Goal: Task Accomplishment & Management: Use online tool/utility

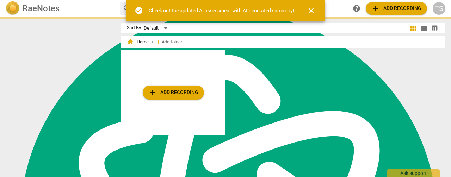
scroll to position [2832, 0]
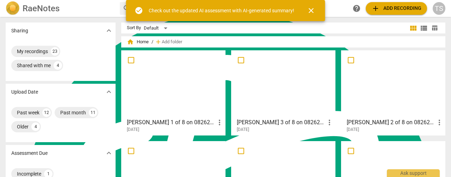
click at [187, 84] on div at bounding box center [173, 84] width 99 height 62
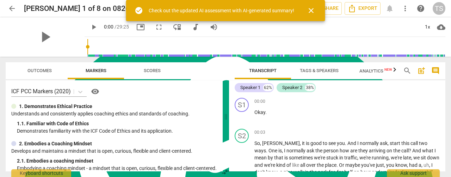
click at [310, 75] on span "Tags & Speakers" at bounding box center [320, 71] width 56 height 10
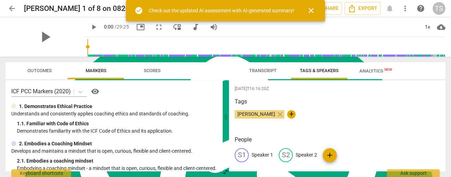
click at [263, 153] on p "Speaker 1" at bounding box center [263, 155] width 22 height 7
type textarea "Speaker 1"
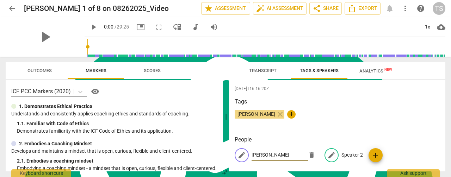
type input "[PERSON_NAME]"
click at [344, 155] on p "Speaker 2" at bounding box center [353, 155] width 22 height 7
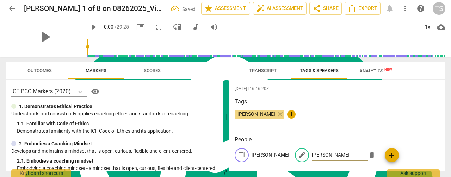
type input "[PERSON_NAME]"
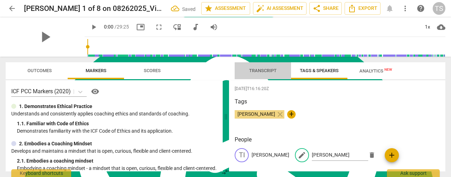
click at [257, 70] on span "Transcript" at bounding box center [263, 70] width 28 height 5
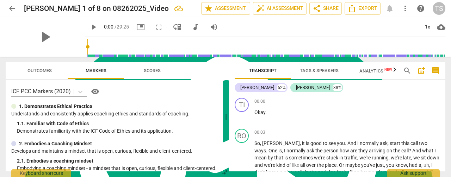
click at [315, 74] on span "Tags & Speakers" at bounding box center [320, 71] width 56 height 10
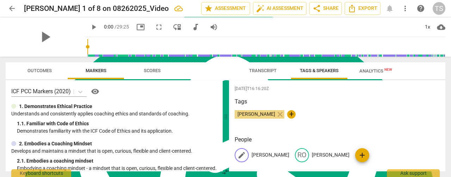
click at [258, 157] on p "[PERSON_NAME]" at bounding box center [271, 155] width 38 height 7
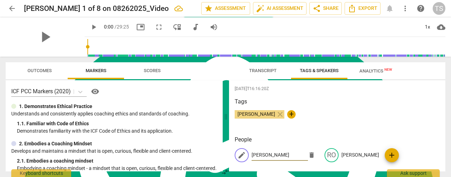
type input "[PERSON_NAME]"
click at [349, 154] on p "[PERSON_NAME]" at bounding box center [361, 155] width 38 height 7
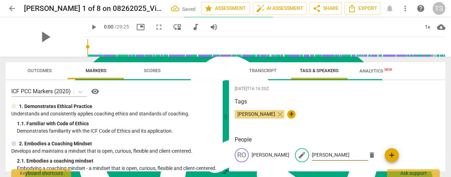
type input "[PERSON_NAME]"
drag, startPoint x: 397, startPoint y: 142, endPoint x: 393, endPoint y: 134, distance: 8.8
click at [397, 142] on h3 "People" at bounding box center [337, 140] width 205 height 8
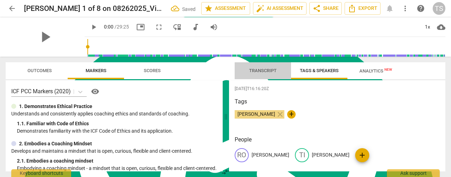
click at [256, 72] on span "Transcript" at bounding box center [263, 70] width 28 height 5
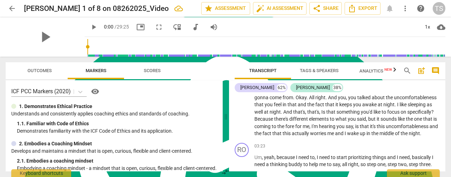
scroll to position [458, 0]
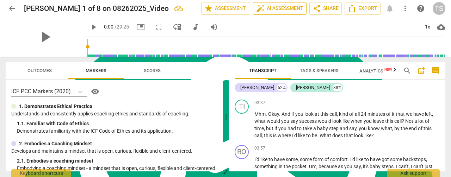
click at [286, 8] on span "auto_fix_high AI Assessment" at bounding box center [279, 8] width 47 height 8
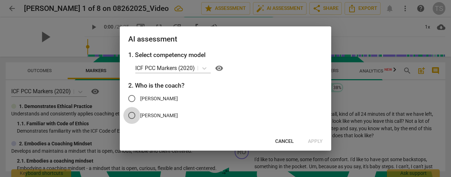
click at [136, 114] on input "[PERSON_NAME]" at bounding box center [131, 115] width 17 height 17
radio input "true"
click at [317, 141] on span "Apply" at bounding box center [315, 141] width 15 height 7
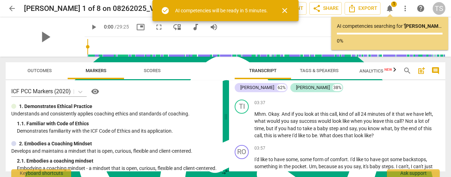
click at [285, 10] on span "close" at bounding box center [285, 10] width 8 height 8
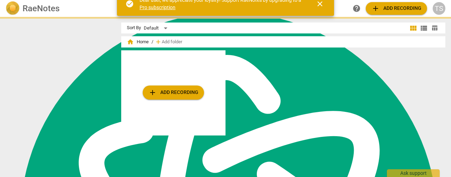
scroll to position [2832, 0]
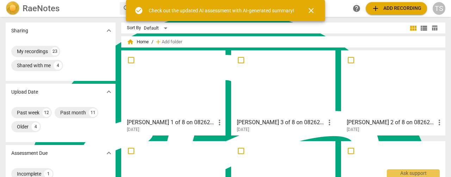
click at [200, 89] on div at bounding box center [173, 84] width 99 height 62
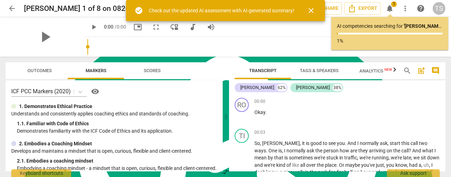
click at [311, 13] on span "close" at bounding box center [311, 10] width 8 height 8
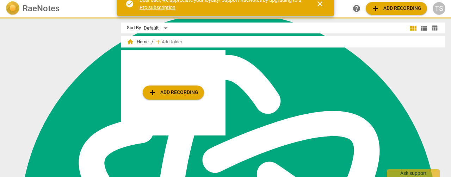
scroll to position [2832, 0]
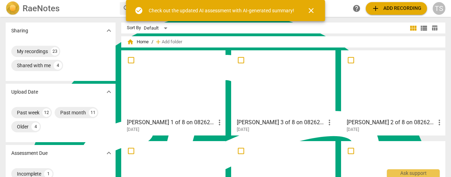
click at [208, 63] on div at bounding box center [173, 84] width 99 height 62
